Goal: Information Seeking & Learning: Learn about a topic

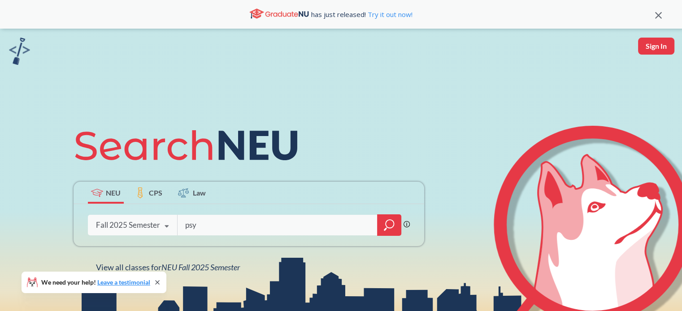
type input "psyc"
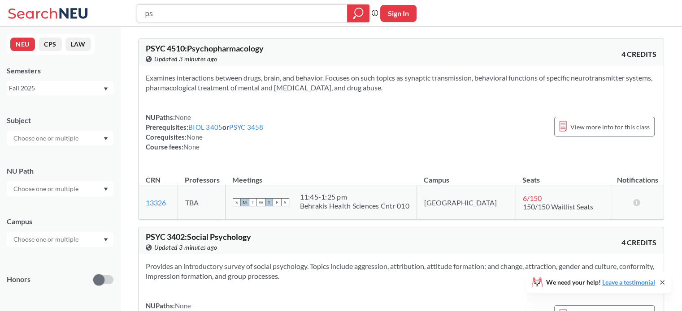
type input "p"
type input "e"
type input "eemb"
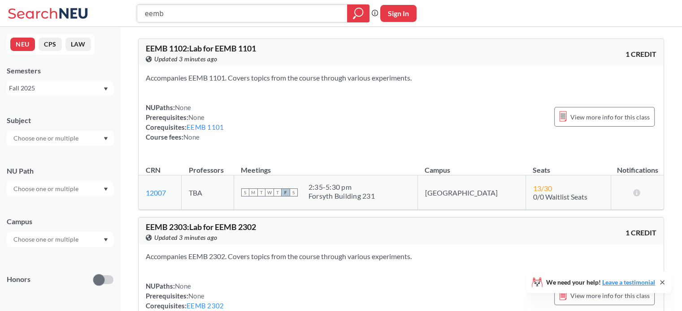
drag, startPoint x: 181, startPoint y: 17, endPoint x: 113, endPoint y: 15, distance: 68.2
click at [113, 15] on div "eemb Phrase search guarantees the exact search appears in the results. Ex. If y…" at bounding box center [341, 13] width 682 height 27
click at [61, 188] on input "text" at bounding box center [46, 189] width 75 height 11
click at [78, 172] on div "NU Path" at bounding box center [60, 171] width 107 height 10
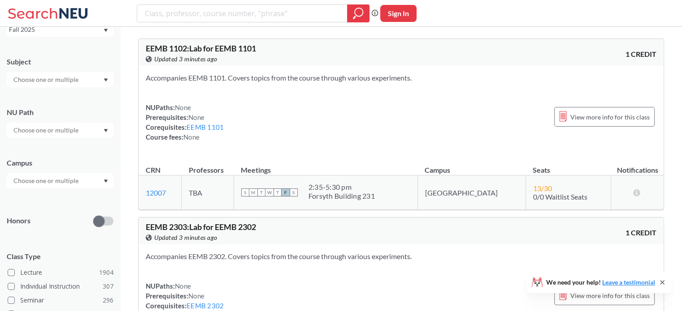
scroll to position [59, 0]
click at [79, 182] on input "text" at bounding box center [46, 180] width 75 height 11
click at [67, 196] on div "[GEOGRAPHIC_DATA] ( 2062 )" at bounding box center [62, 201] width 101 height 10
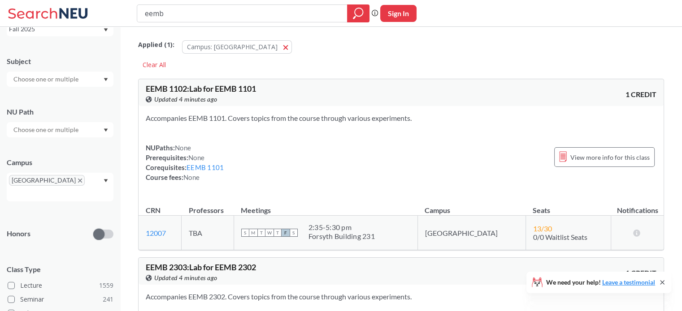
click at [58, 75] on input "text" at bounding box center [46, 79] width 75 height 11
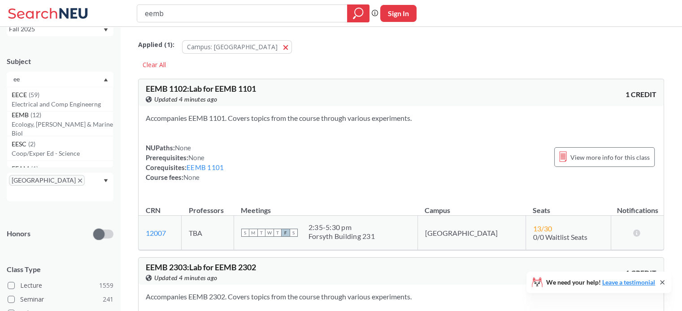
type input "ee"
click at [59, 126] on p "Ecology, [PERSON_NAME] & Marine Biol" at bounding box center [62, 129] width 101 height 18
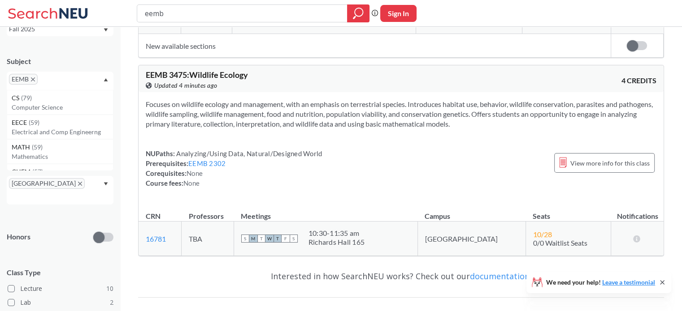
scroll to position [2480, 0]
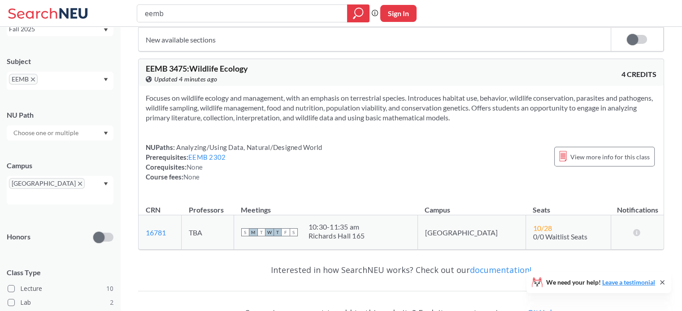
click at [219, 161] on link "EEMB 2302" at bounding box center [206, 157] width 37 height 8
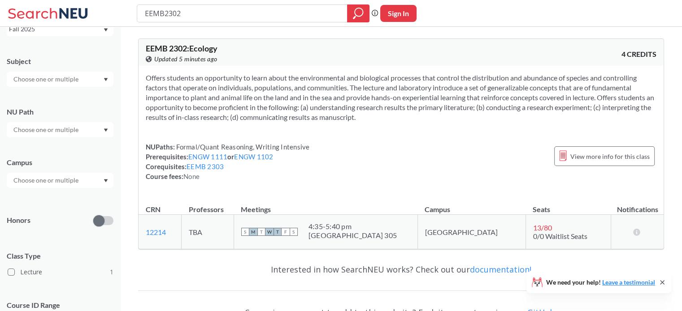
click at [200, 164] on link "EEMB 2303" at bounding box center [204, 167] width 37 height 8
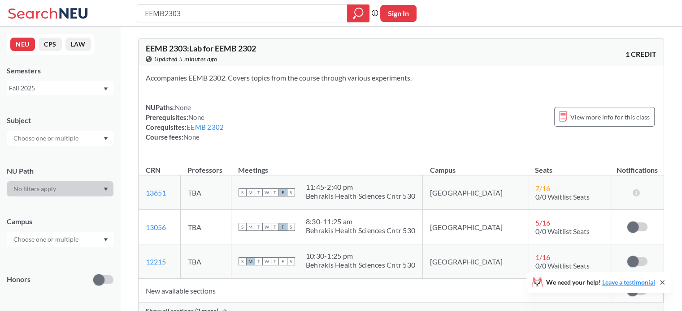
drag, startPoint x: 194, startPoint y: 13, endPoint x: 68, endPoint y: 13, distance: 125.5
click at [68, 13] on div "EEMB2303 Phrase search guarantees the exact search appears in the results. Ex. …" at bounding box center [341, 13] width 682 height 27
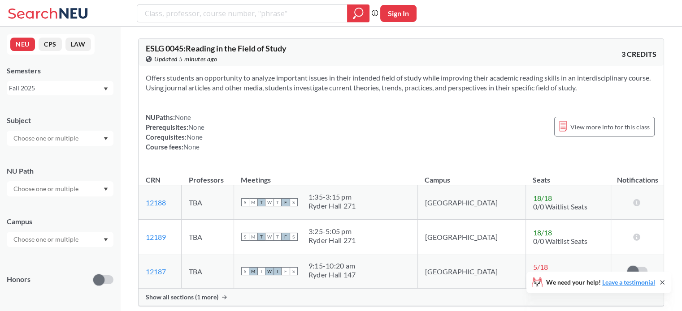
click at [51, 190] on input "text" at bounding box center [46, 189] width 75 height 11
click at [86, 164] on div "NU Path" at bounding box center [60, 176] width 107 height 39
click at [53, 145] on div at bounding box center [60, 138] width 107 height 15
click at [68, 102] on div "NEU CPS LAW Semesters Fall 2025 Subject NU Path Campus Honors Class Type Lectur…" at bounding box center [60, 169] width 120 height 285
click at [44, 191] on input "text" at bounding box center [46, 189] width 75 height 11
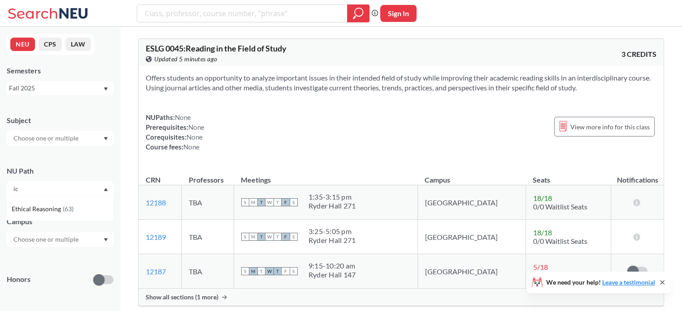
type input "i"
click at [66, 254] on span "Interpreting Culture" at bounding box center [41, 259] width 58 height 10
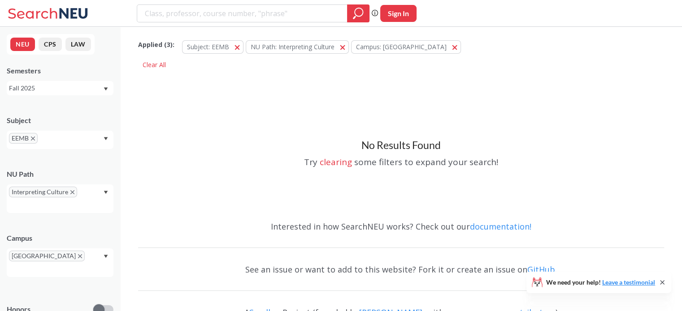
click at [231, 48] on button "Subject: EEMB EEMB" at bounding box center [212, 46] width 61 height 13
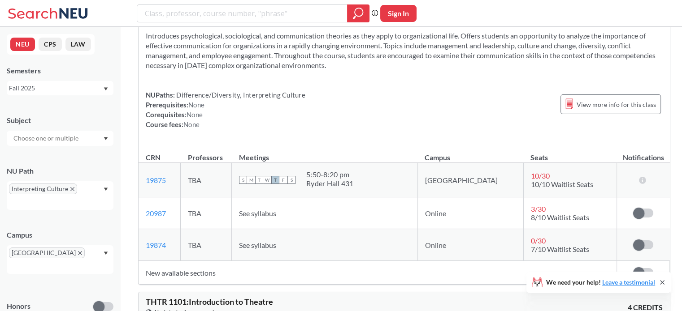
scroll to position [540, 0]
click at [381, 162] on td "S M T W T F S 5:50 - 8:20 pm Ryder Hall 431" at bounding box center [325, 179] width 186 height 35
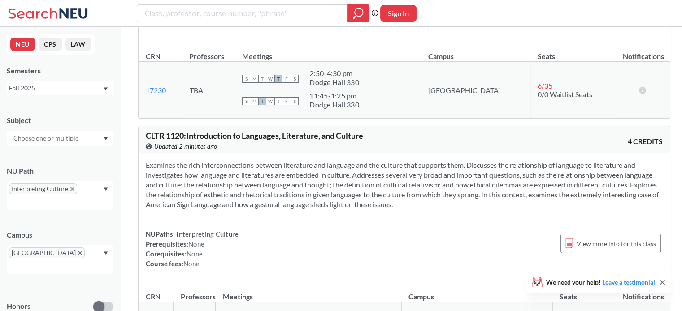
scroll to position [2859, 0]
click at [68, 188] on span "Interpreting Culture" at bounding box center [43, 189] width 68 height 11
click at [72, 188] on icon "X to remove pill" at bounding box center [72, 189] width 4 height 4
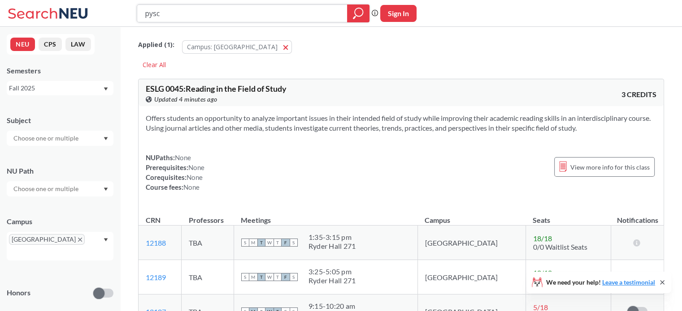
type input "pysch"
drag, startPoint x: 173, startPoint y: 7, endPoint x: 120, endPoint y: 5, distance: 53.3
click at [120, 5] on div "pysch Phrase search guarantees the exact search appears in the results. Ex. If …" at bounding box center [341, 13] width 682 height 27
click at [79, 138] on input "text" at bounding box center [46, 138] width 75 height 11
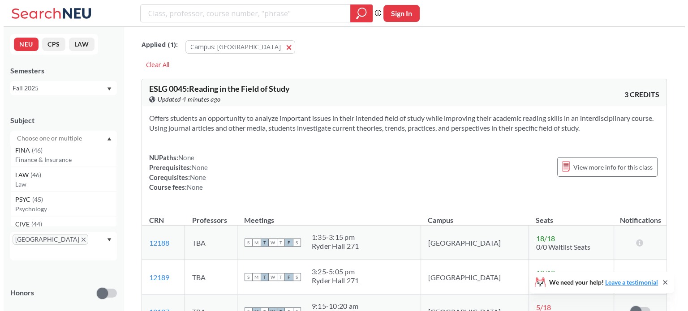
scroll to position [156, 0]
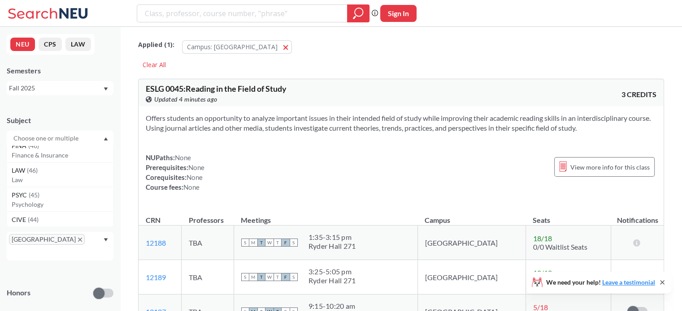
click at [72, 201] on p "Psychology" at bounding box center [62, 204] width 101 height 9
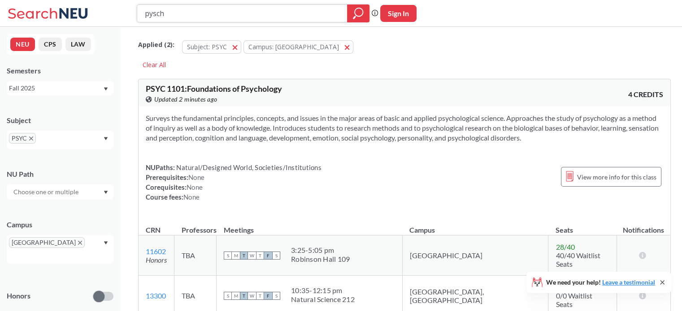
drag, startPoint x: 168, startPoint y: 14, endPoint x: 117, endPoint y: 9, distance: 51.8
click at [117, 9] on div "pysch Phrase search guarantees the exact search appears in the results. Ex. If …" at bounding box center [341, 13] width 682 height 27
type input "anatomy"
